Goal: Navigation & Orientation: Find specific page/section

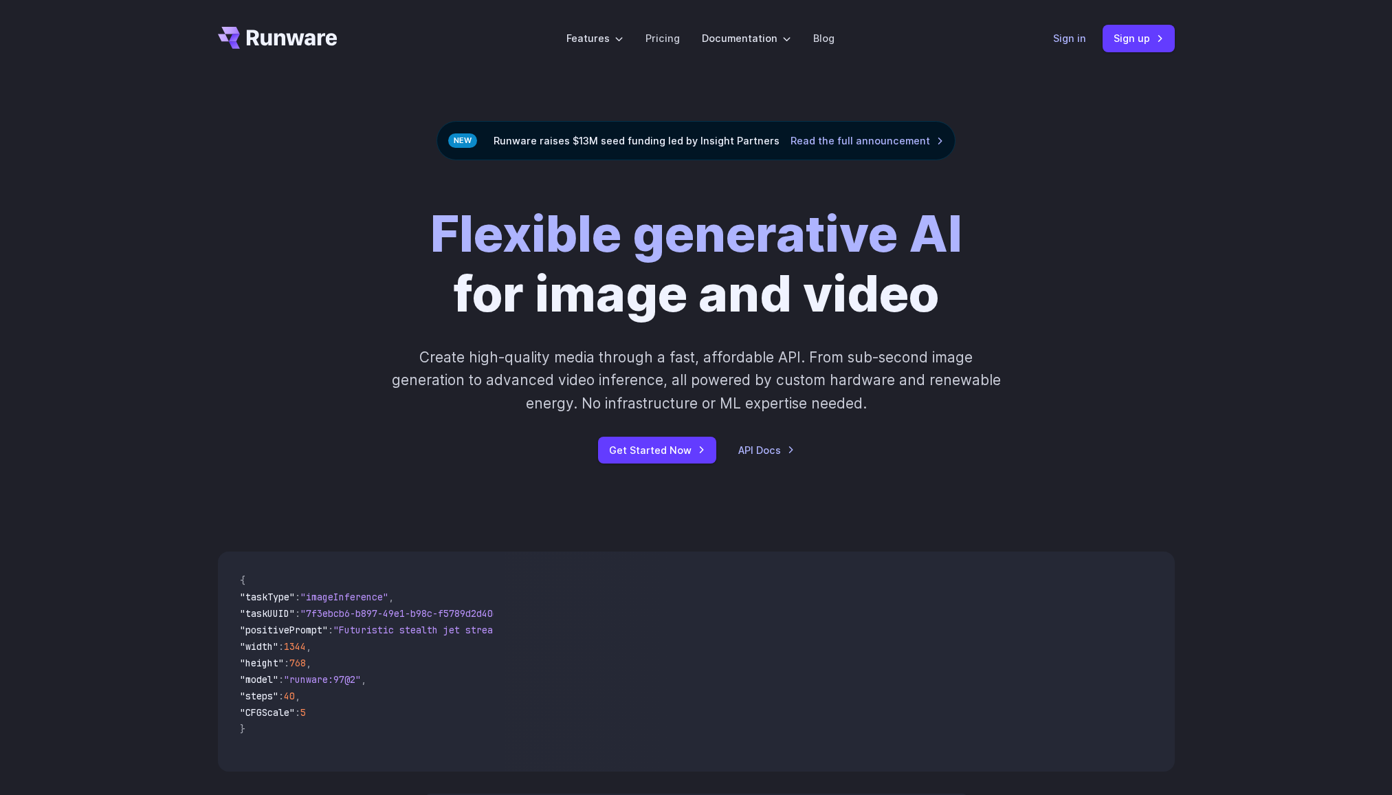
click at [1069, 43] on link "Sign in" at bounding box center [1069, 38] width 33 height 16
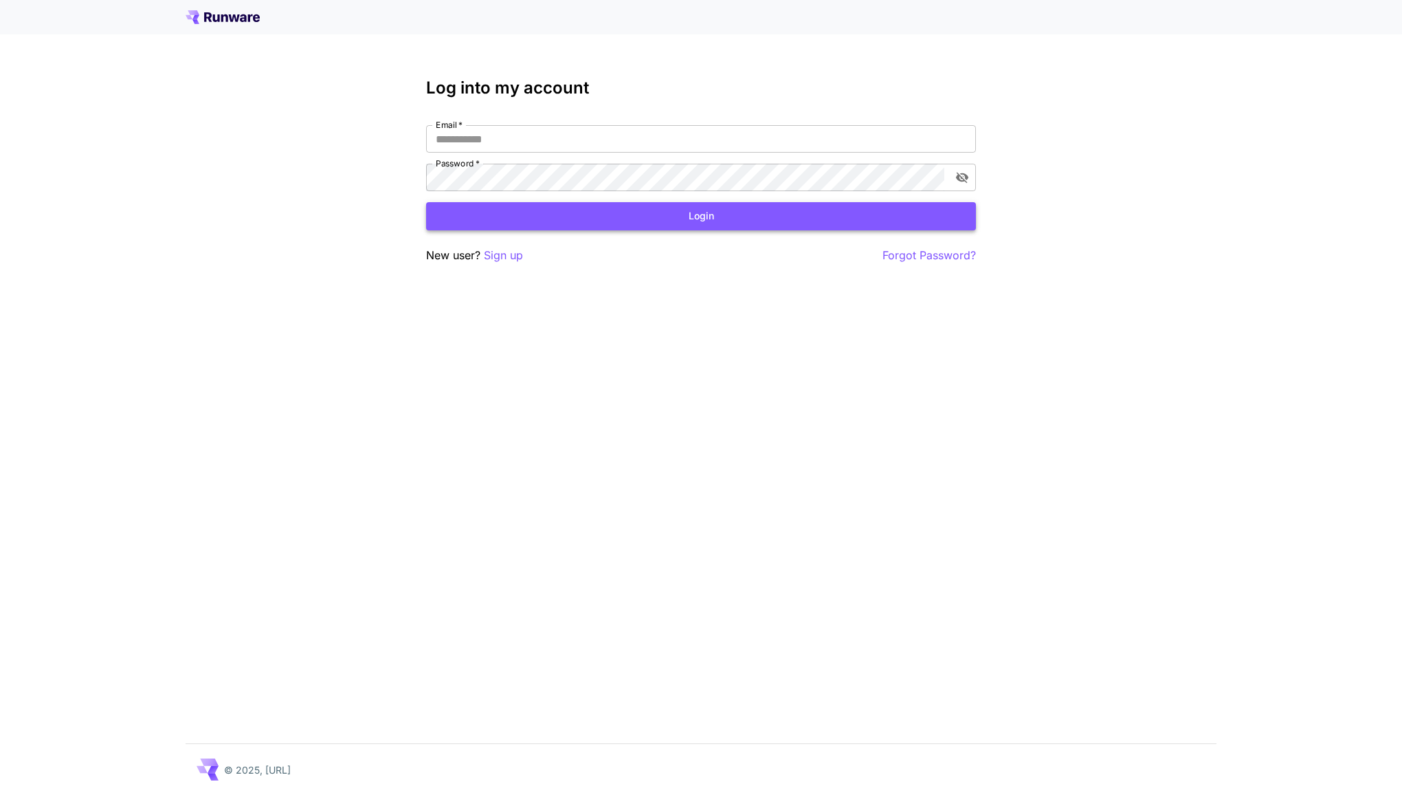
type input "**********"
click at [795, 221] on button "Login" at bounding box center [701, 216] width 550 height 28
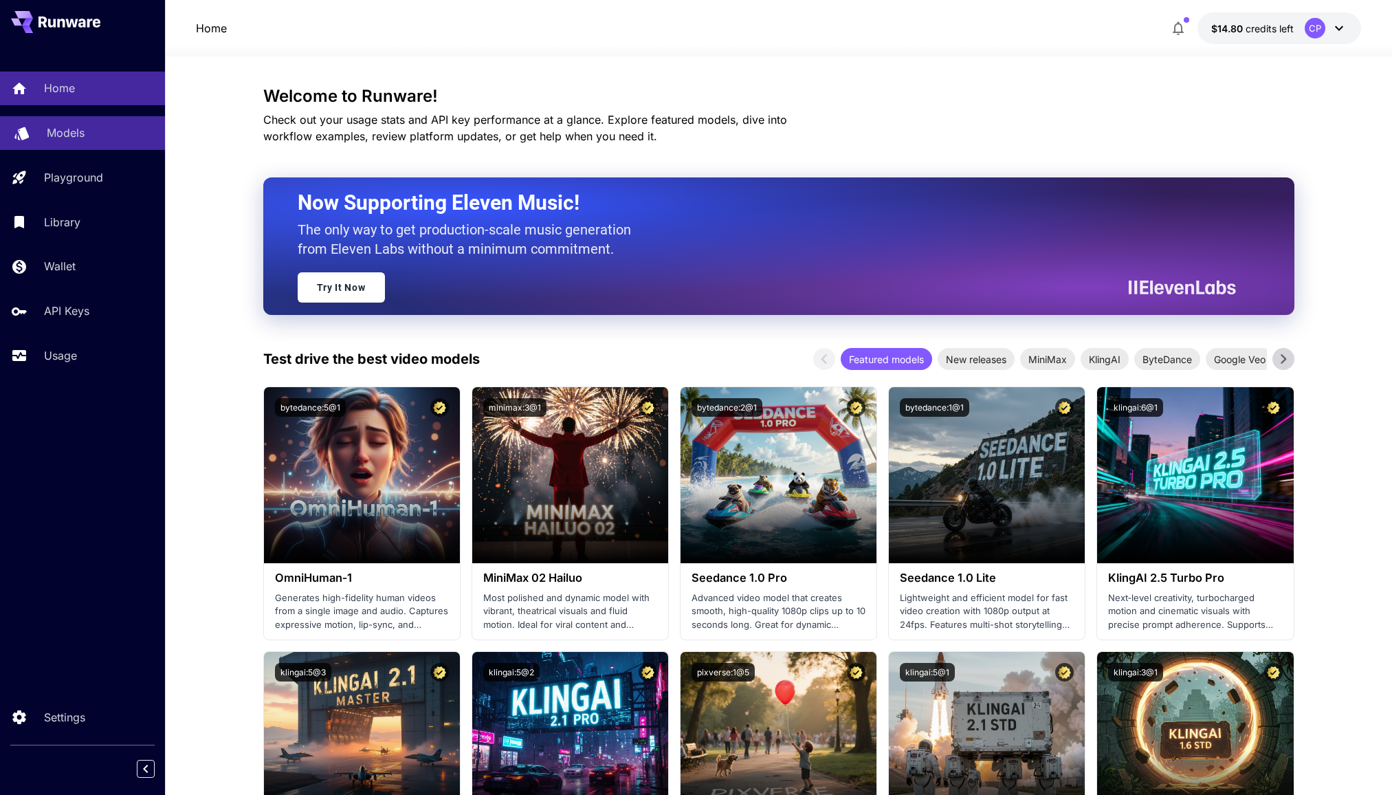
click at [60, 135] on p "Models" at bounding box center [66, 132] width 38 height 16
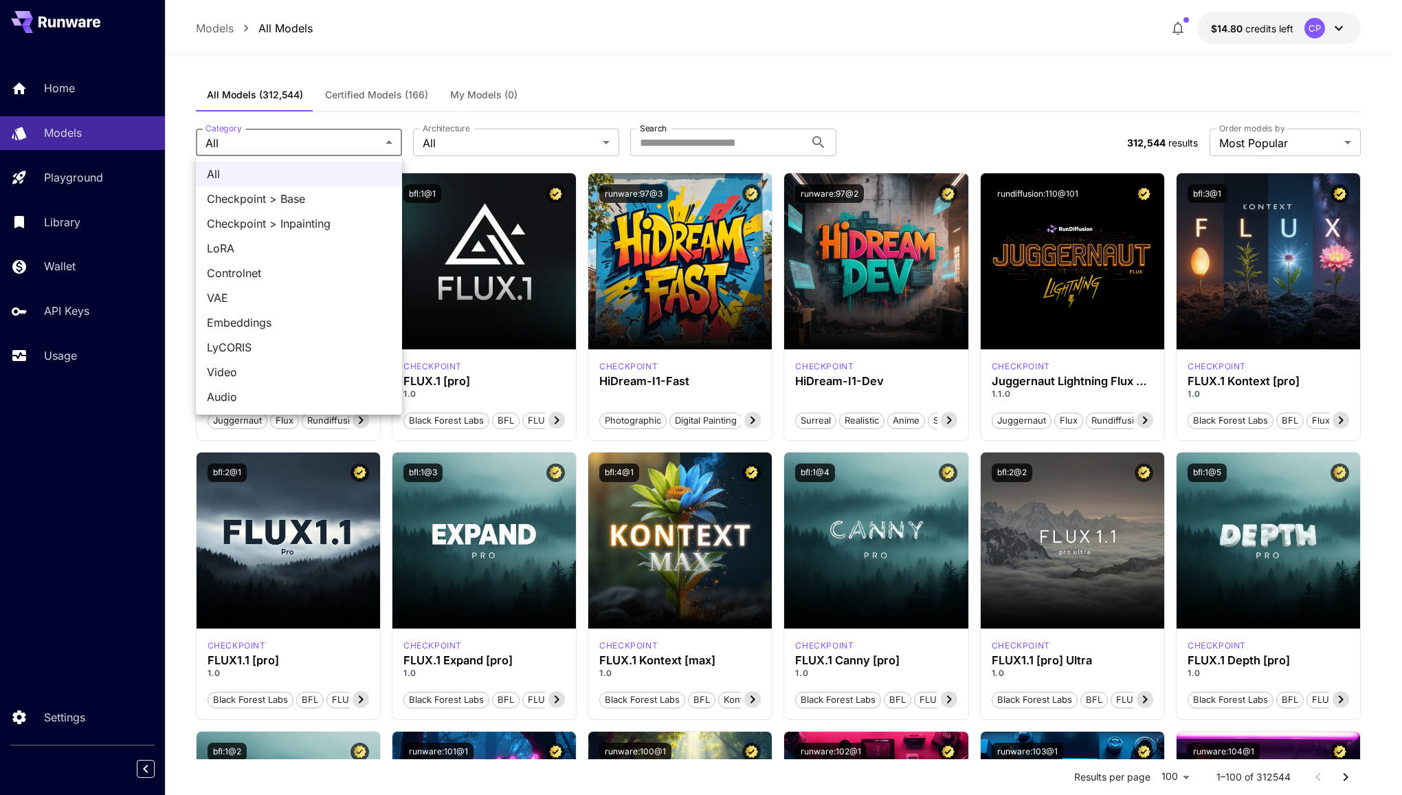
click at [597, 50] on div at bounding box center [701, 397] width 1402 height 795
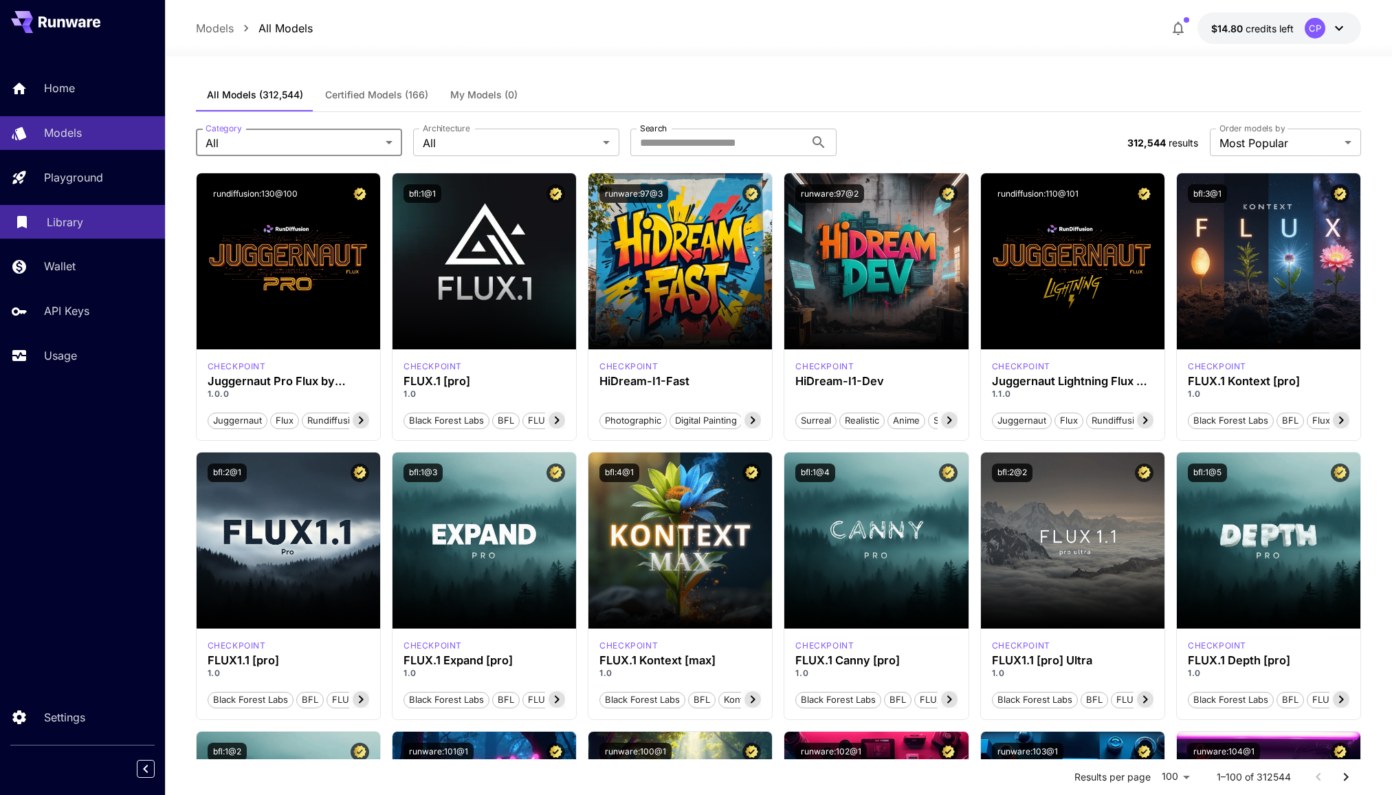
click at [86, 220] on div "Library" at bounding box center [100, 222] width 107 height 16
